Goal: Book appointment/travel/reservation

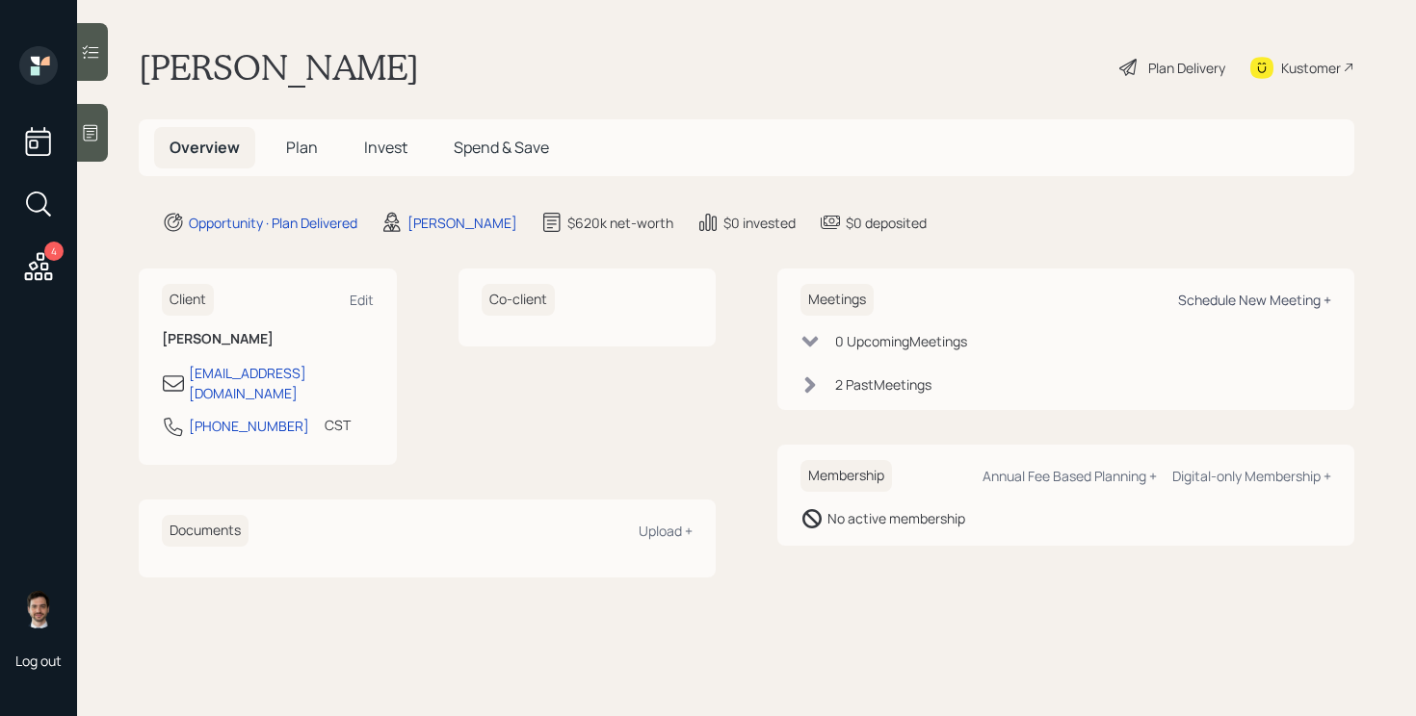
click at [1278, 302] on div "Schedule New Meeting +" at bounding box center [1254, 300] width 153 height 18
select select "ef6b64e1-8f62-4a74-b865-a7df4b35b836"
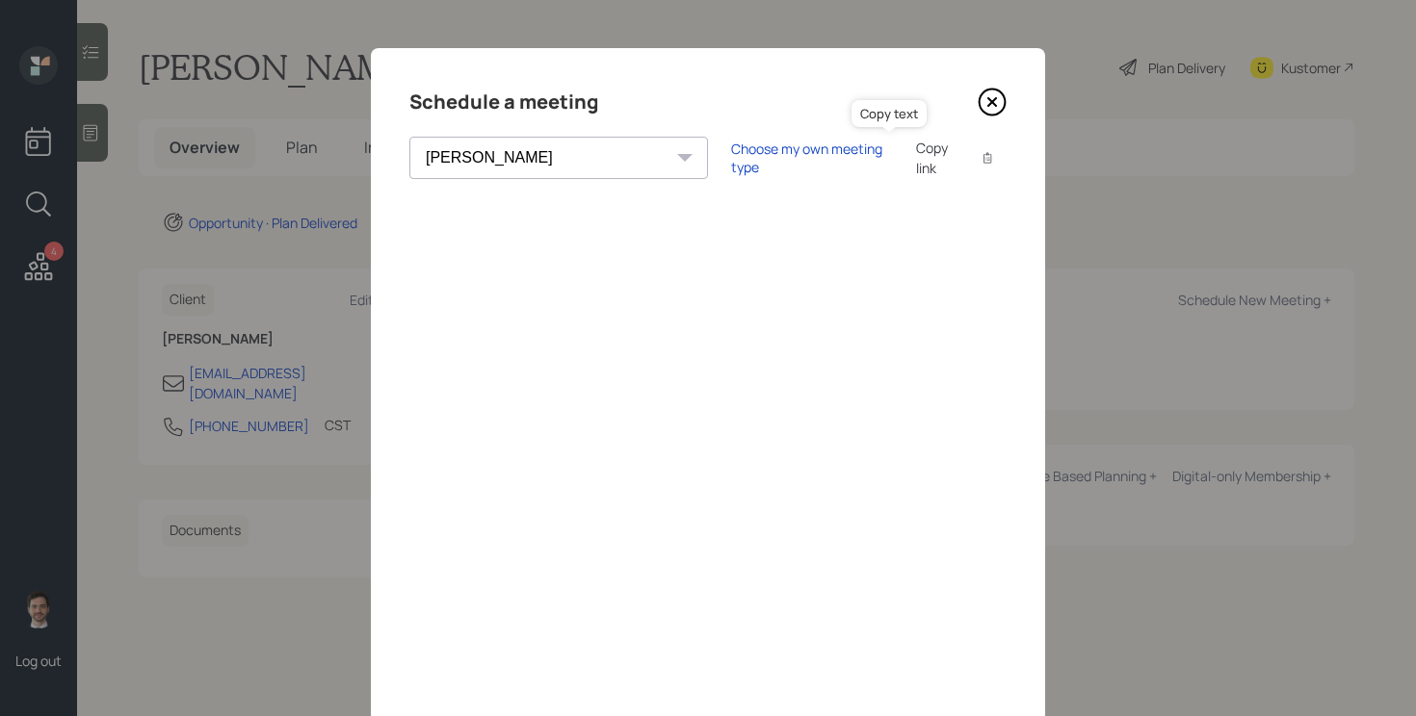
click at [983, 159] on icon at bounding box center [987, 158] width 8 height 11
click at [999, 103] on icon at bounding box center [991, 102] width 29 height 29
